Goal: Complete application form: Complete application form

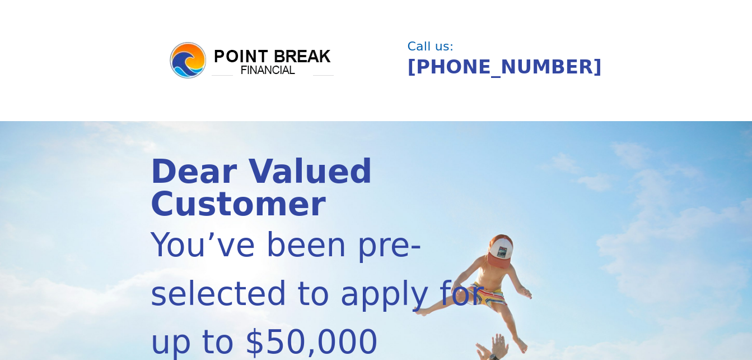
scroll to position [314, 0]
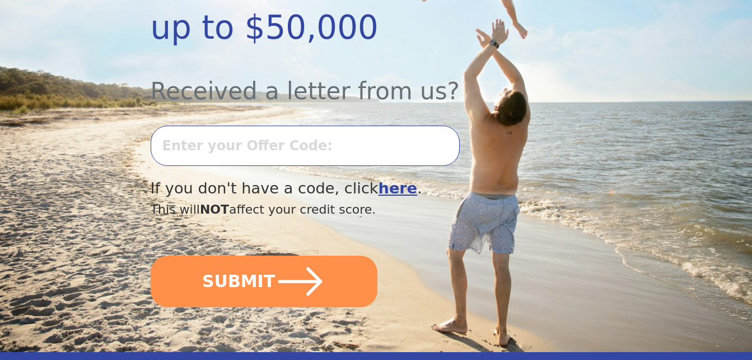
click at [296, 126] on input "text" at bounding box center [305, 146] width 309 height 40
type input "-"
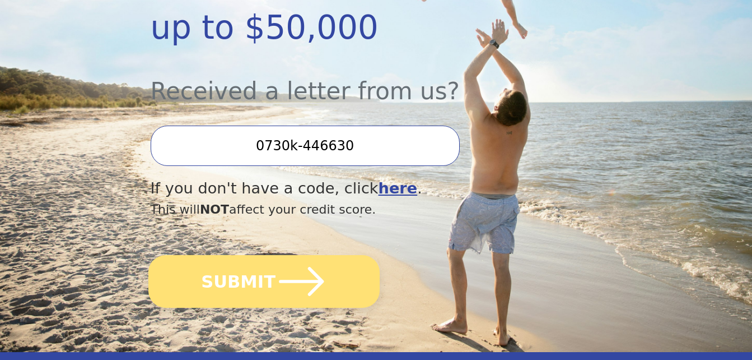
type input "0730k-446630"
click at [217, 255] on button "SUBMIT" at bounding box center [263, 281] width 231 height 53
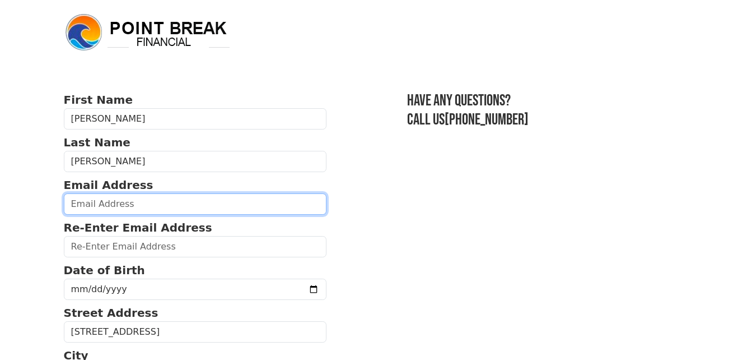
click at [161, 199] on input "email" at bounding box center [195, 203] width 263 height 21
type input "n.perez@xcaixa.net"
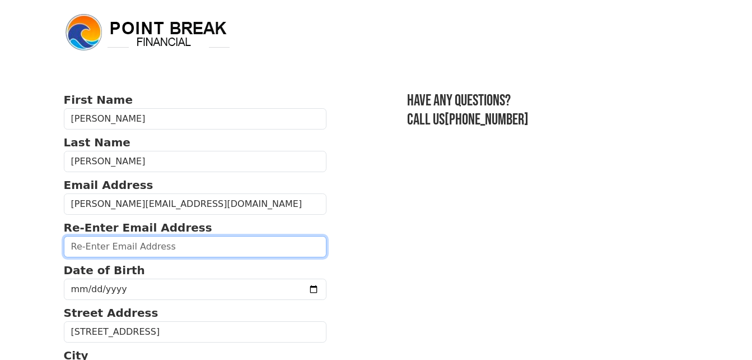
type input "n.perez@xcaixa.net"
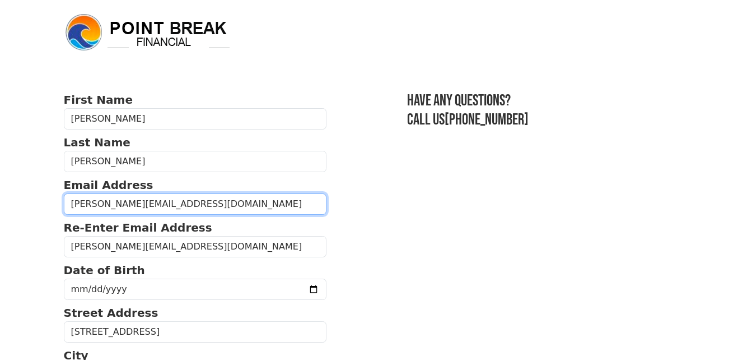
type input "(786) 970-2640"
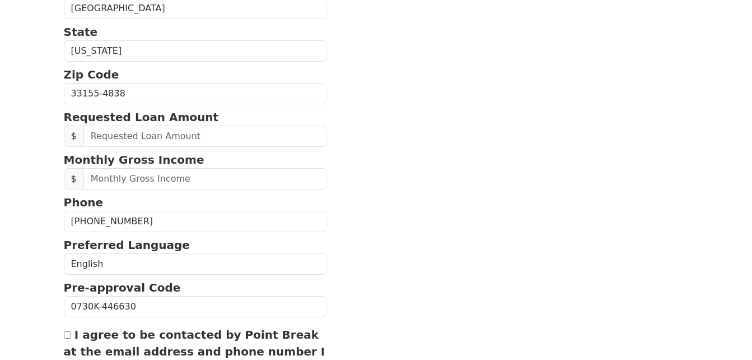
scroll to position [407, 0]
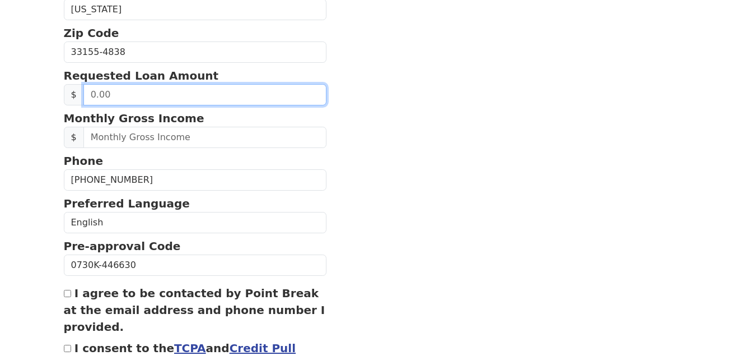
click at [134, 92] on input "text" at bounding box center [205, 94] width 244 height 21
click at [133, 99] on input "50.00" at bounding box center [205, 94] width 244 height 21
drag, startPoint x: 117, startPoint y: 97, endPoint x: 100, endPoint y: 95, distance: 17.0
click at [100, 95] on input "50.00" at bounding box center [205, 94] width 244 height 21
click at [138, 99] on input "50.00" at bounding box center [205, 94] width 244 height 21
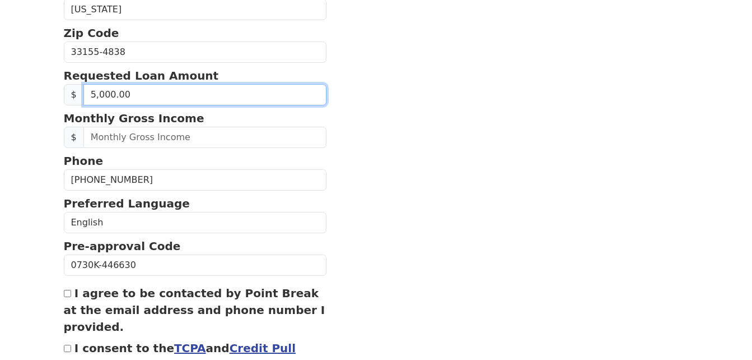
type input "50,000.00"
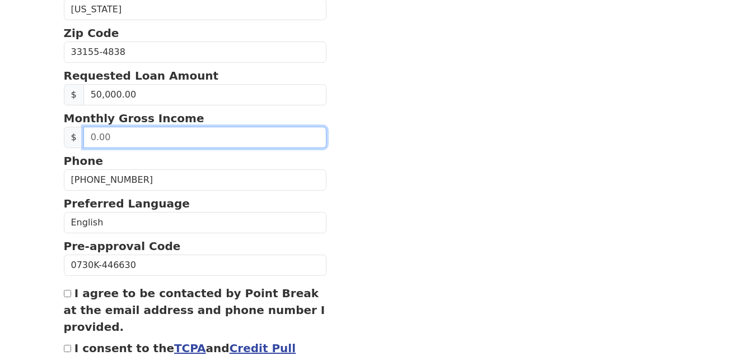
click at [117, 137] on input "text" at bounding box center [205, 137] width 244 height 21
type input "210,000.00"
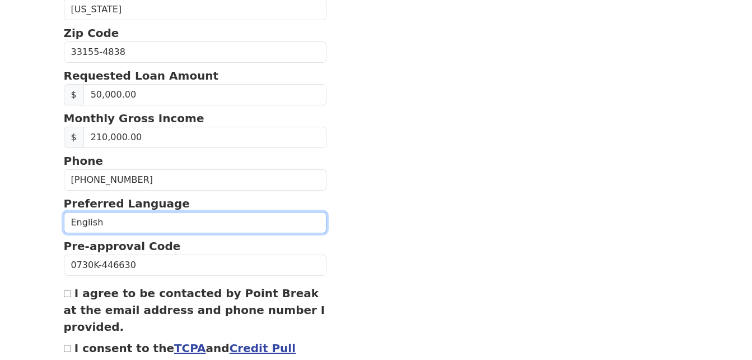
click at [108, 221] on select "English Spanish" at bounding box center [195, 222] width 263 height 21
select select "Spanish"
click at [64, 212] on select "English Spanish" at bounding box center [195, 222] width 263 height 21
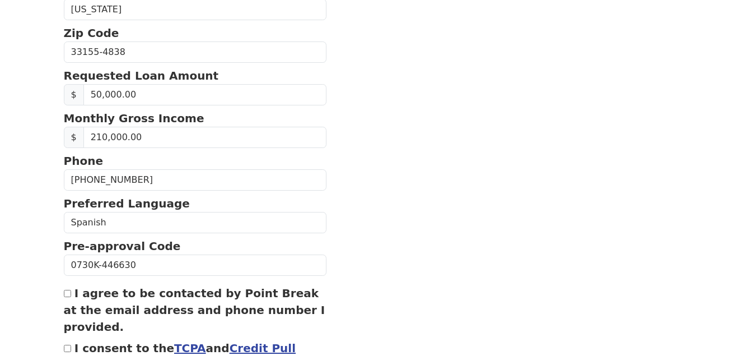
click at [69, 295] on input "I agree to be contacted by Point Break at the email address and phone number I …" at bounding box center [67, 293] width 7 height 7
checkbox input "true"
click at [68, 347] on input "I consent to the TCPA and Credit Pull Consent" at bounding box center [67, 348] width 7 height 7
checkbox input "true"
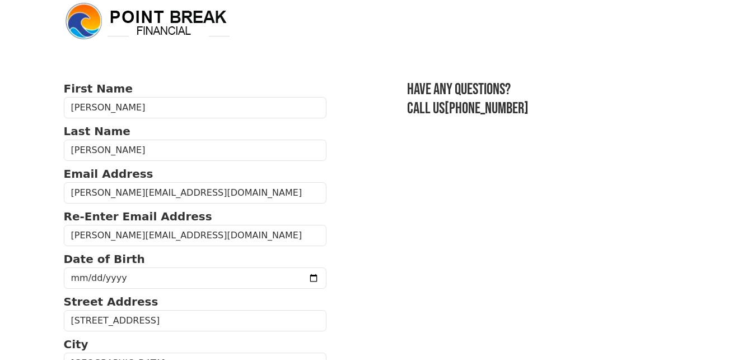
scroll to position [0, 0]
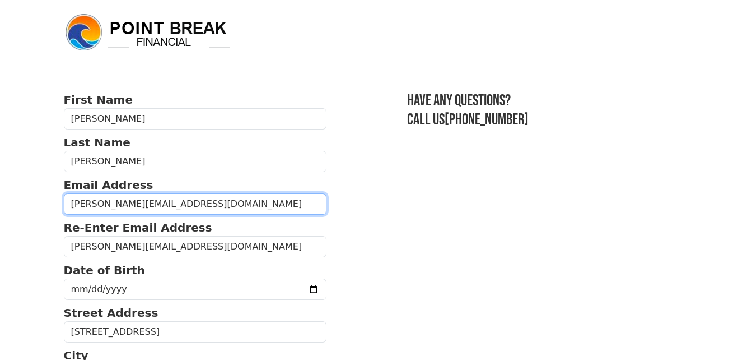
click at [173, 207] on input "n.perez@xcaixa.net" at bounding box center [195, 203] width 263 height 21
type input "n"
type input "ninoskpg@hotmail.com"
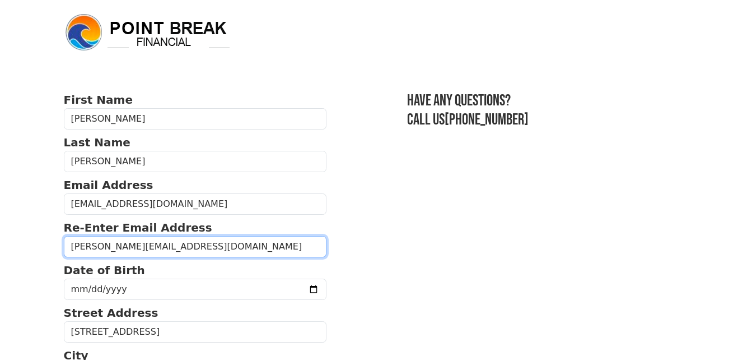
click at [153, 249] on input "n.perez@xcaixa.net" at bounding box center [195, 246] width 263 height 21
type input "n"
type input "ninoskpg@hotmail.com"
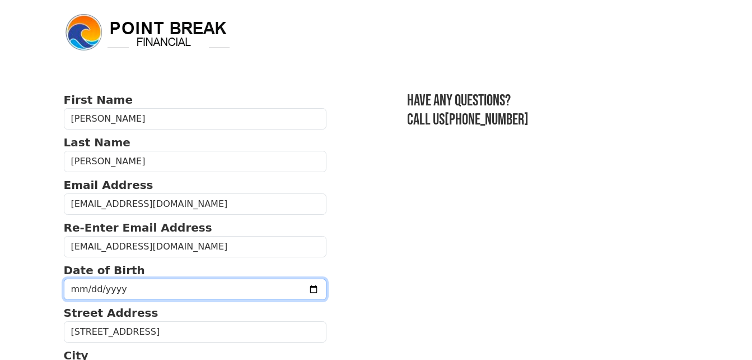
click at [287, 288] on input "date" at bounding box center [195, 288] width 263 height 21
type input "1971-08-24"
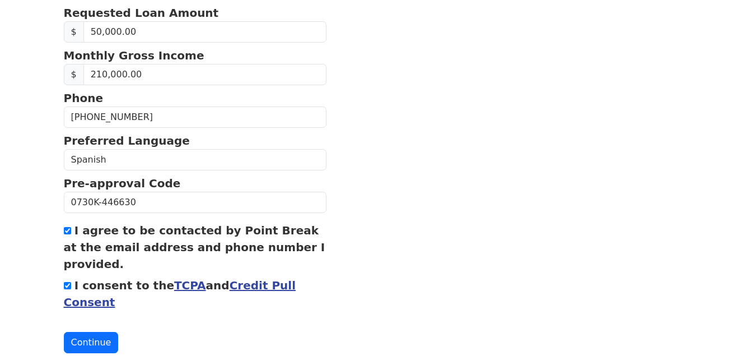
scroll to position [497, 0]
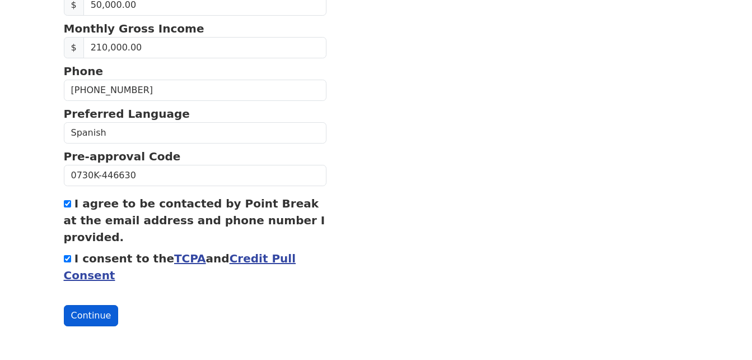
click at [95, 311] on button "Continue" at bounding box center [91, 315] width 55 height 21
